Goal: Navigation & Orientation: Find specific page/section

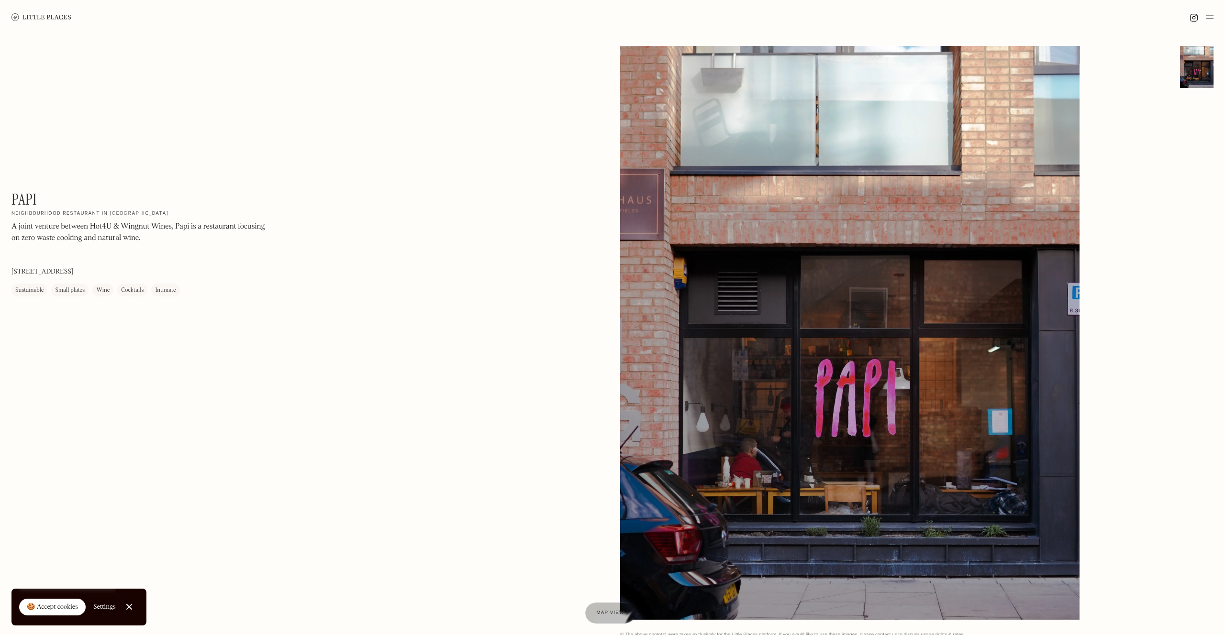
click at [51, 16] on img at bounding box center [41, 16] width 60 height 7
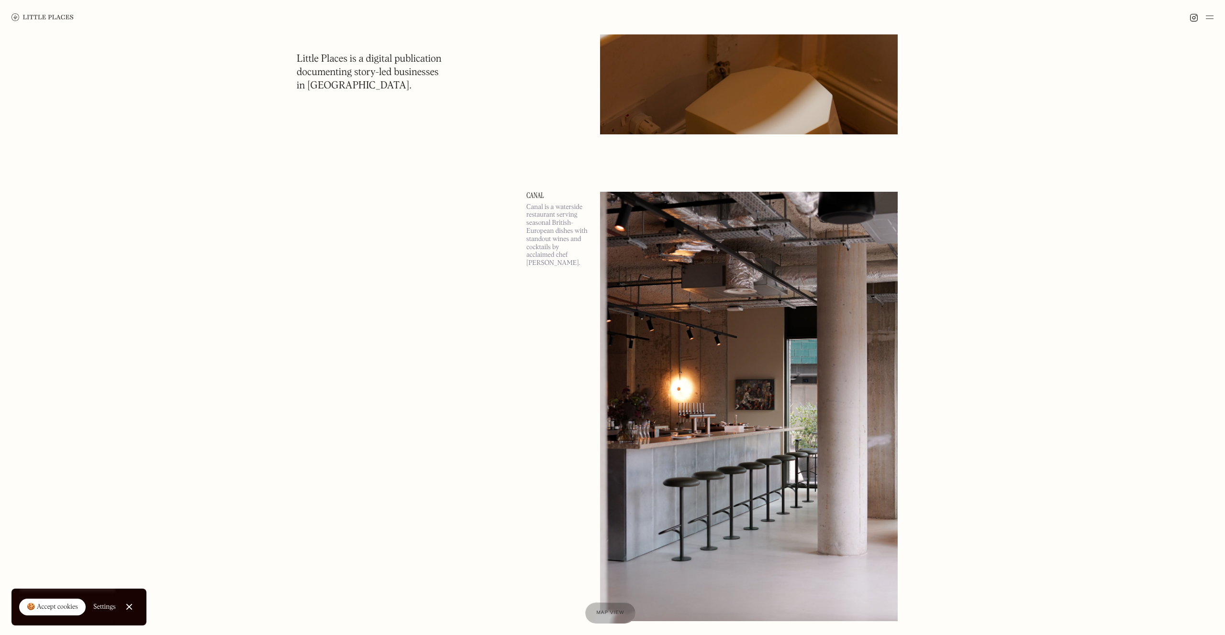
scroll to position [10633, 0]
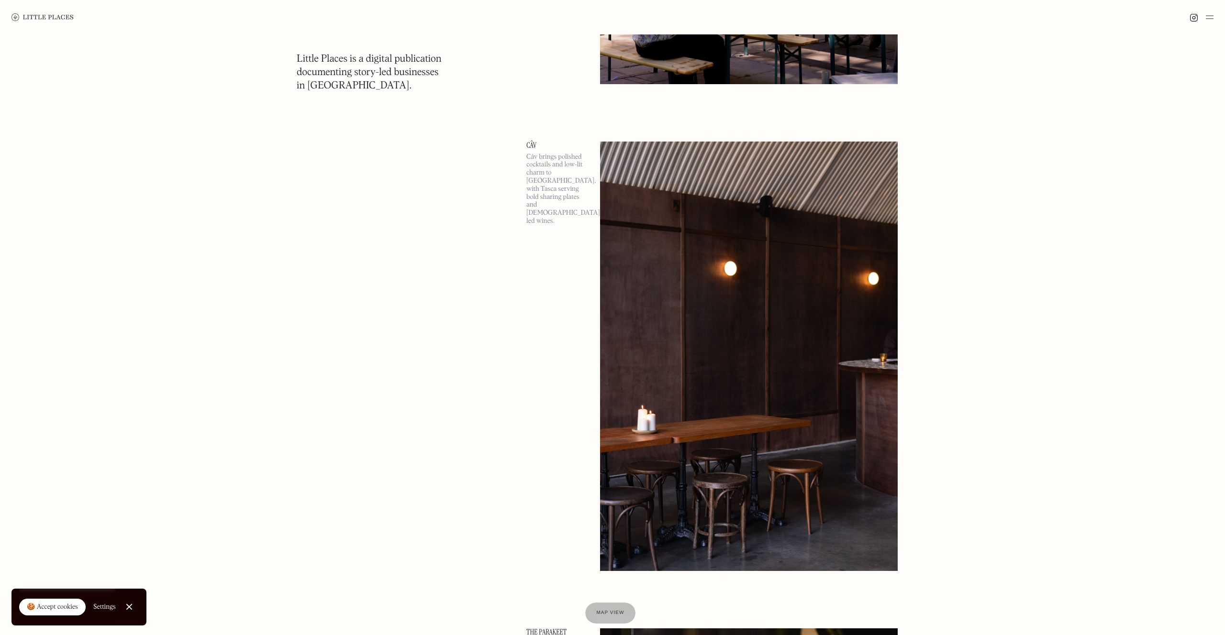
scroll to position [15076, 0]
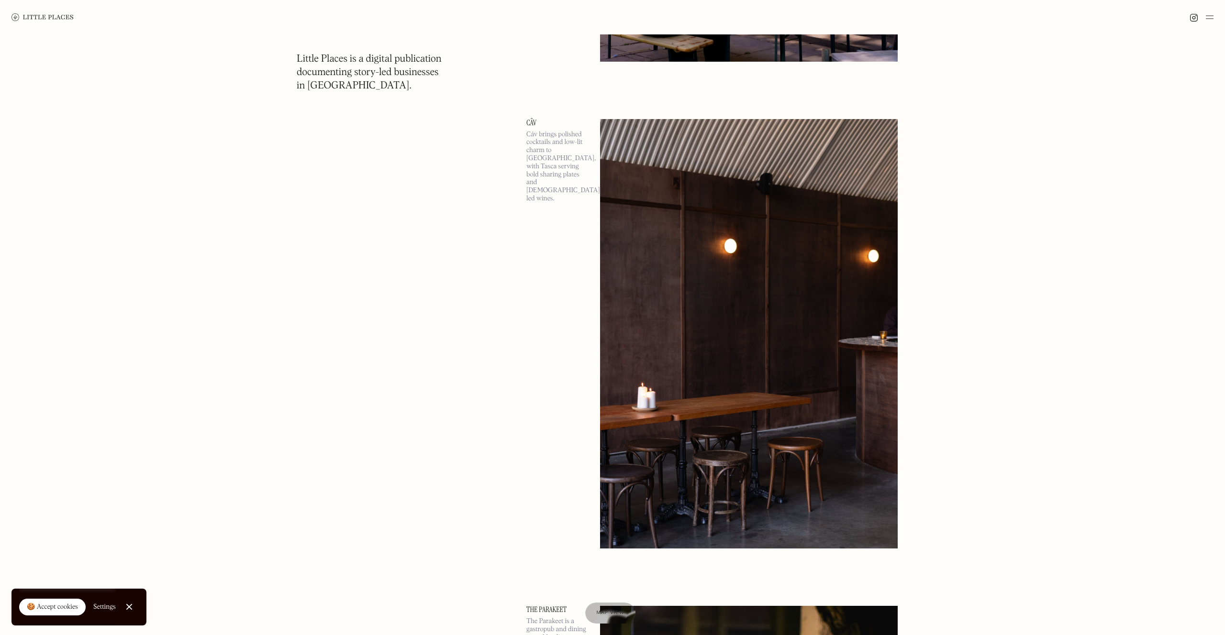
click at [619, 248] on img at bounding box center [749, 334] width 298 height 430
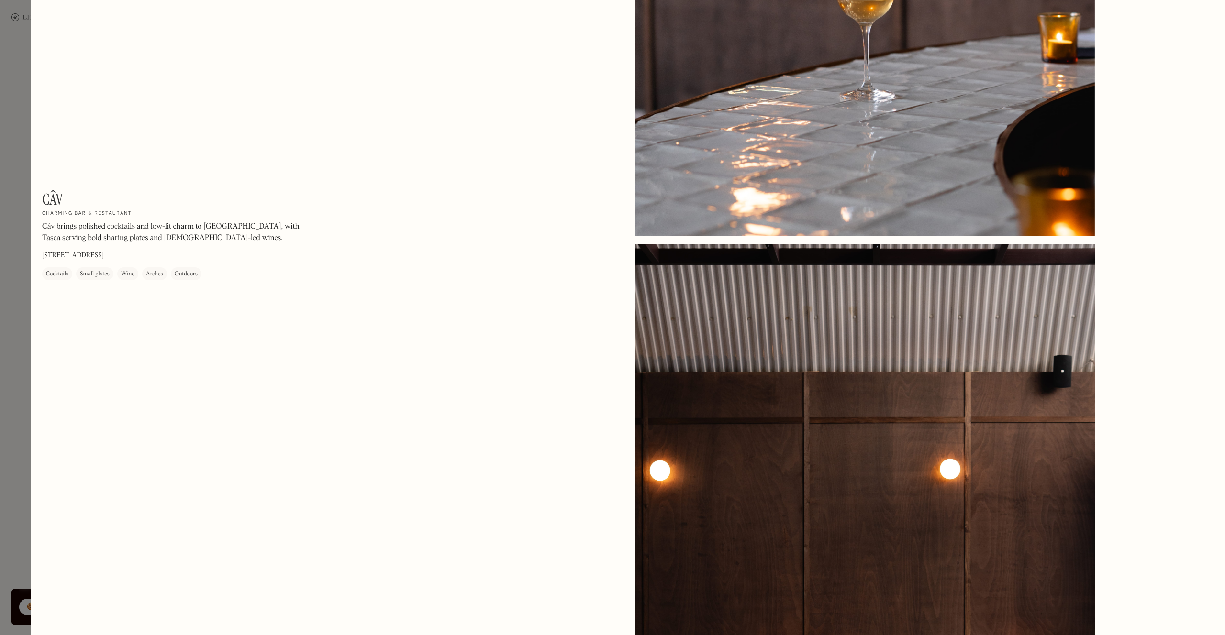
scroll to position [1949, 0]
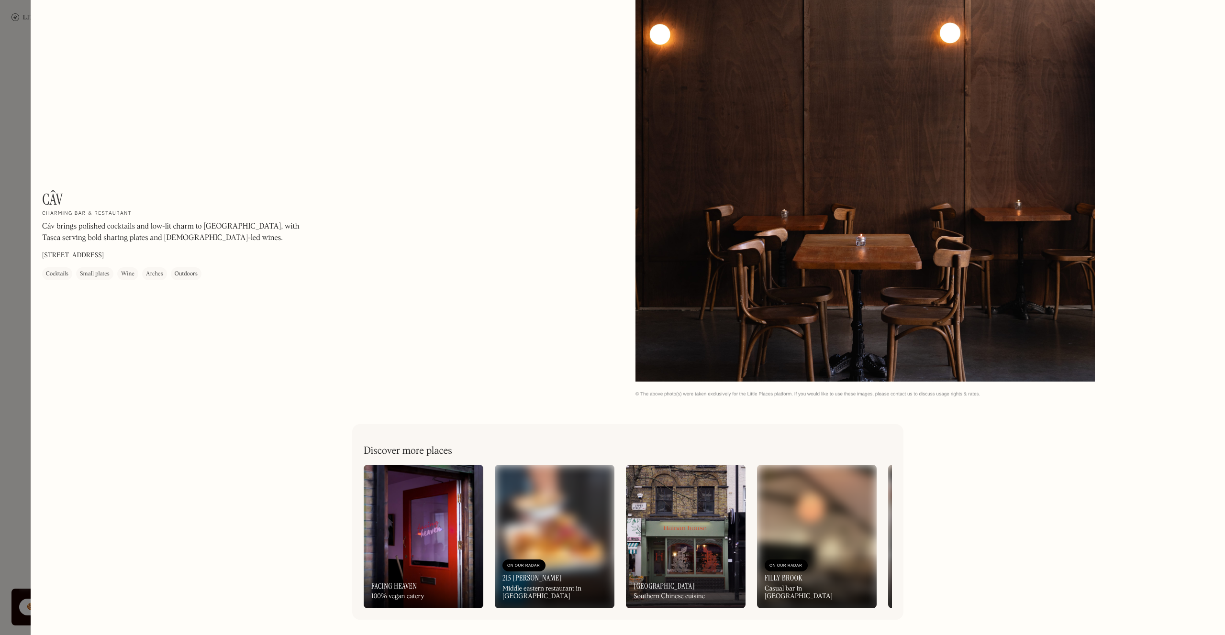
click at [562, 525] on img at bounding box center [555, 537] width 120 height 144
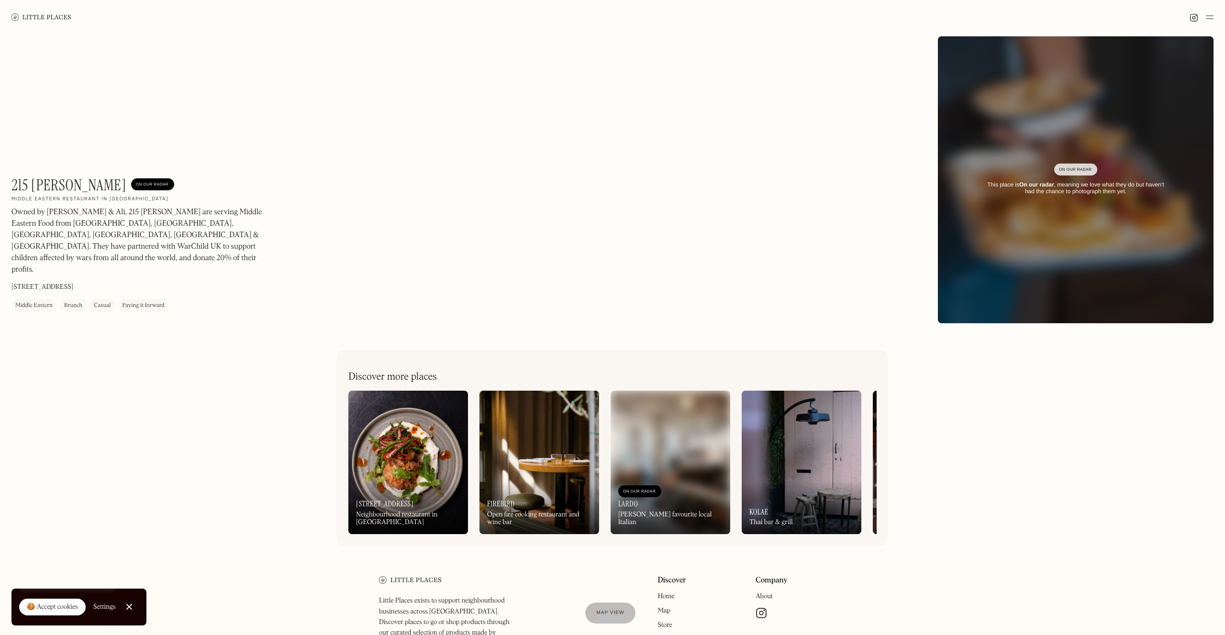
scroll to position [87, 0]
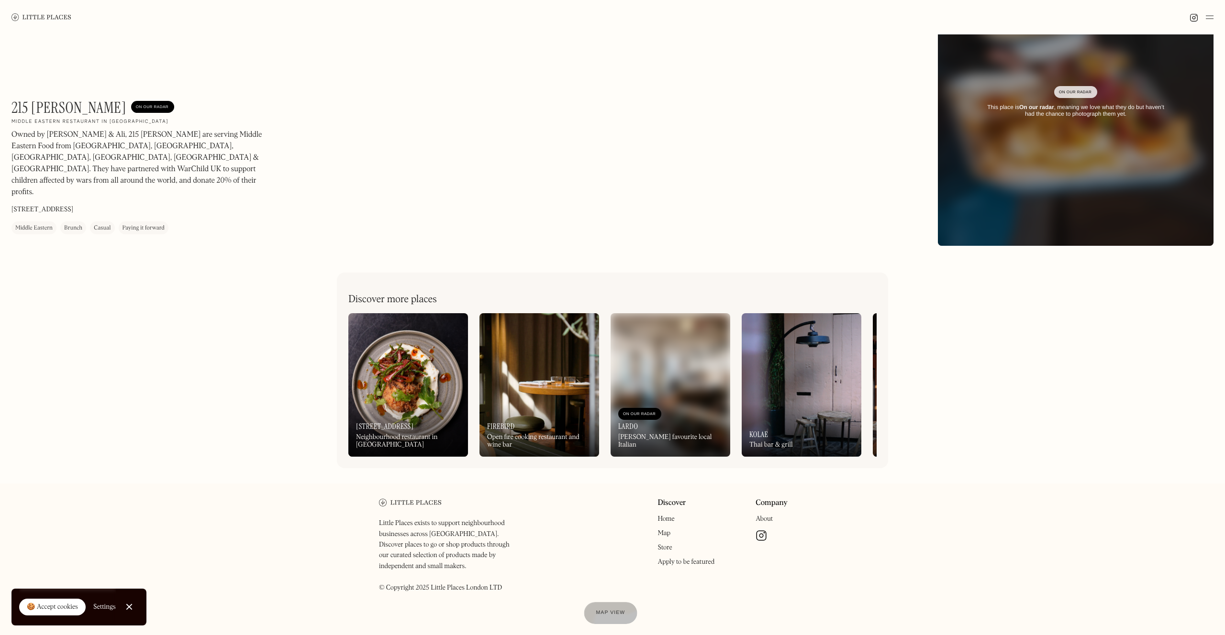
click at [605, 611] on span "Map view" at bounding box center [610, 613] width 29 height 6
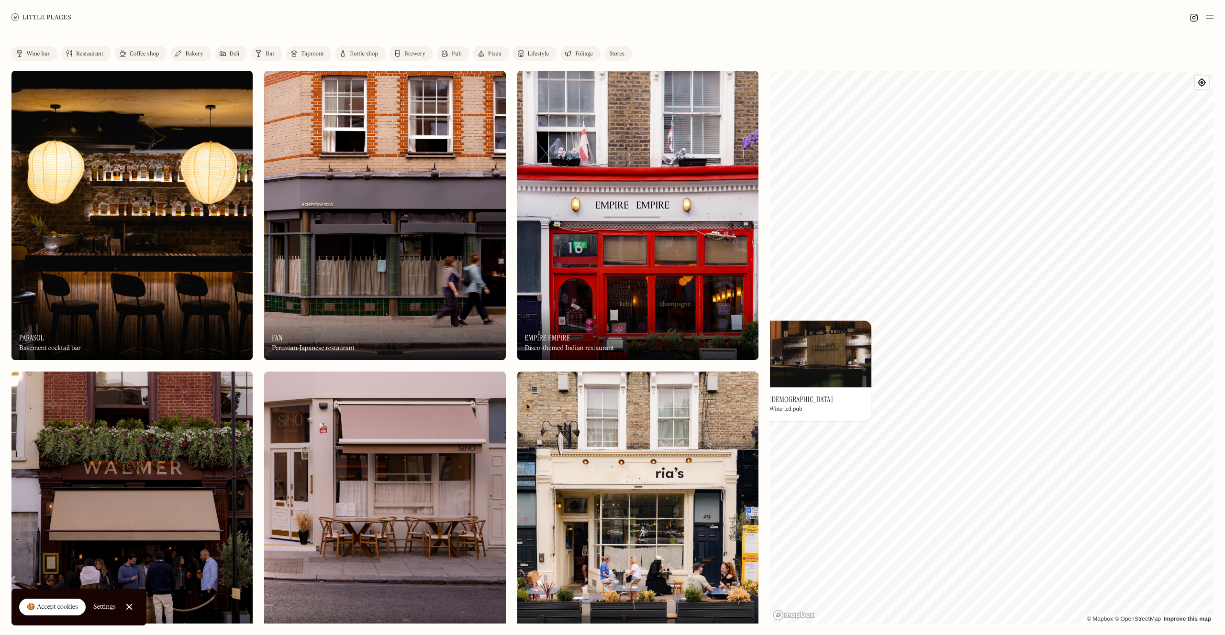
drag, startPoint x: 816, startPoint y: 117, endPoint x: 863, endPoint y: 399, distance: 286.2
click at [863, 399] on div "© Mapbox © OpenStreetMap Improve this map On Our Radar Godet Wine-led pub ×" at bounding box center [991, 347] width 443 height 553
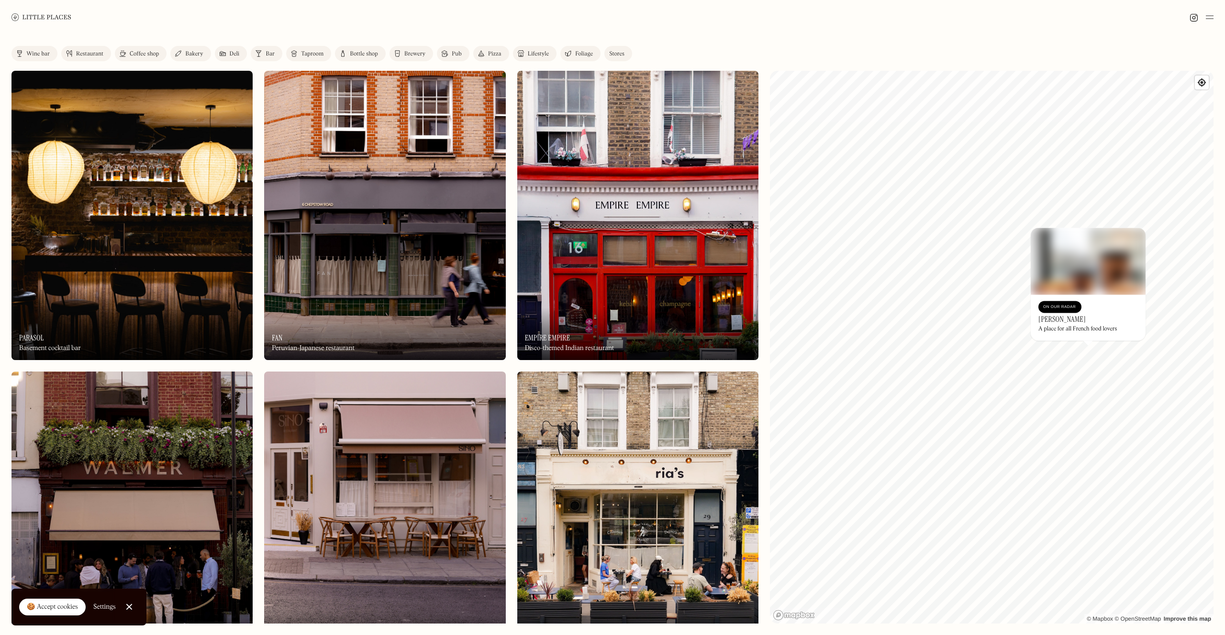
click at [1057, 322] on h3 "Ginette" at bounding box center [1061, 319] width 47 height 9
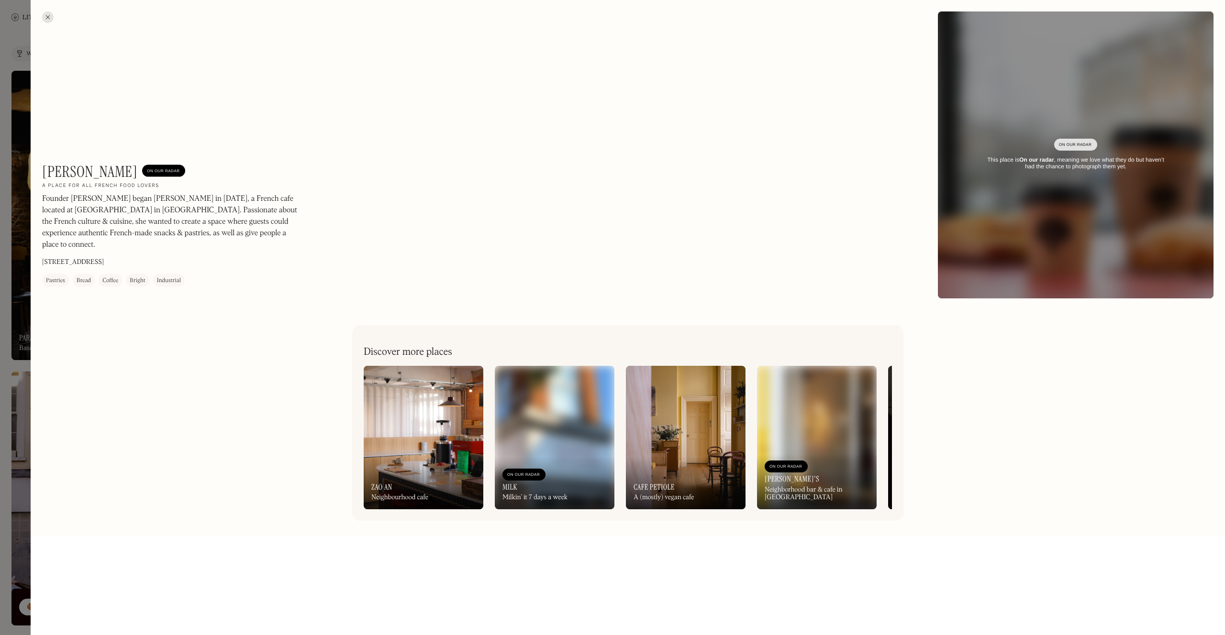
click at [68, 181] on h1 "Ginette" at bounding box center [89, 172] width 95 height 18
copy h1 "Ginette"
